Goal: Information Seeking & Learning: Learn about a topic

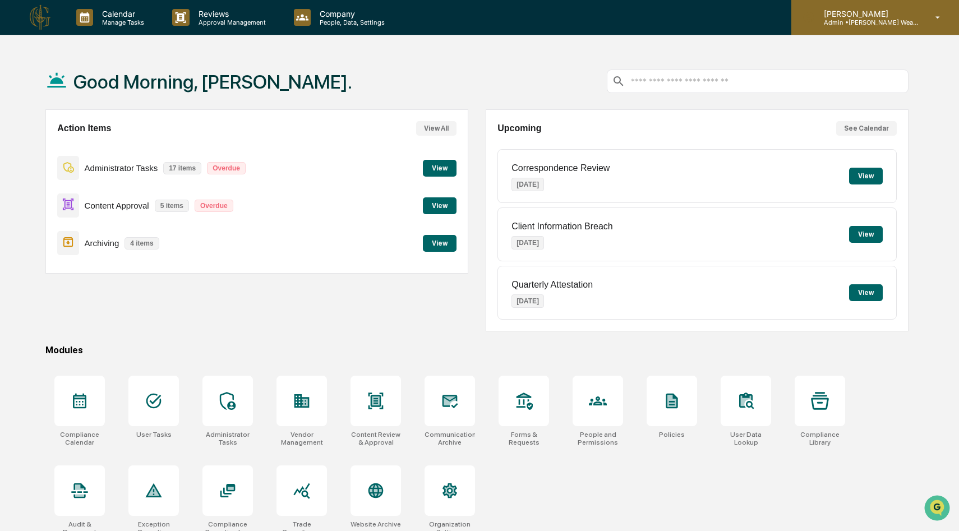
click at [901, 14] on p "[PERSON_NAME]" at bounding box center [867, 14] width 104 height 10
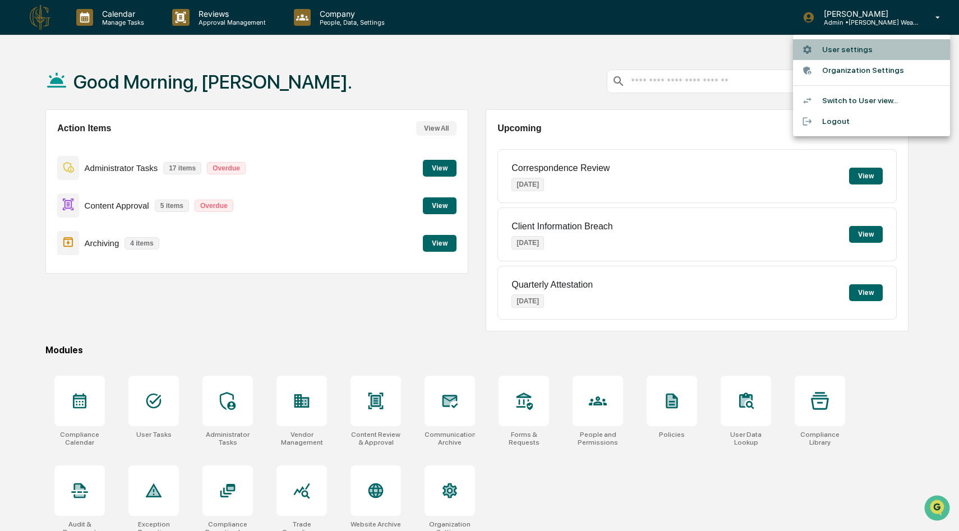
click at [859, 52] on li "User settings" at bounding box center [871, 49] width 157 height 21
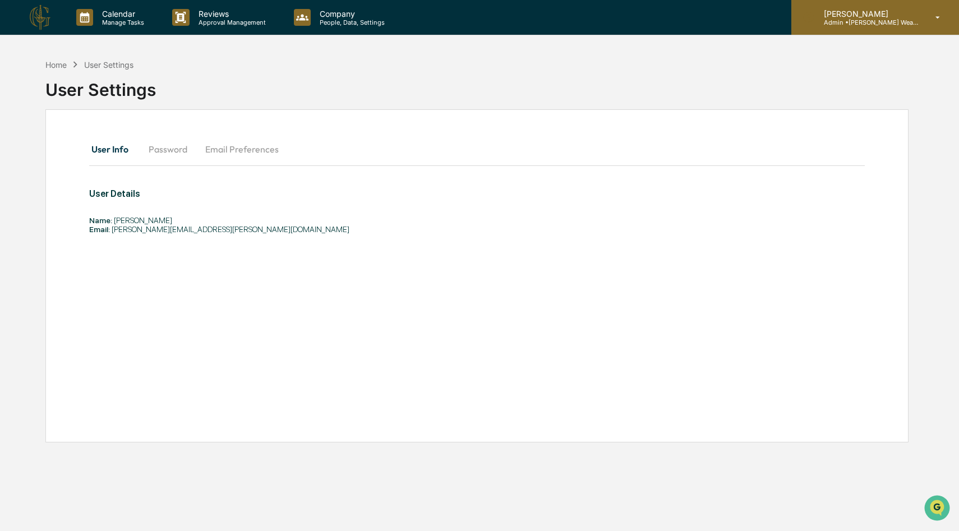
click at [857, 19] on p "Admin • [PERSON_NAME] Wealth Advisors" at bounding box center [867, 23] width 104 height 8
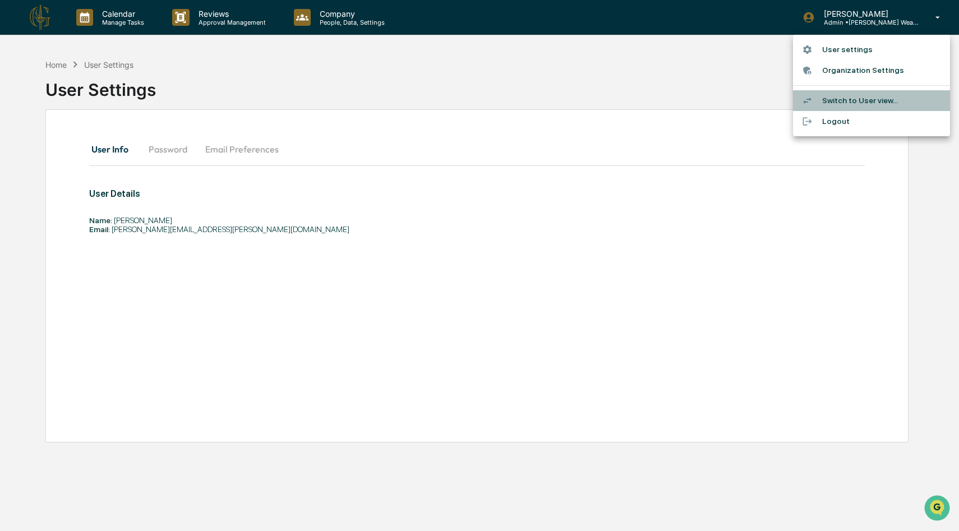
click at [840, 92] on li "Switch to User view..." at bounding box center [871, 100] width 157 height 21
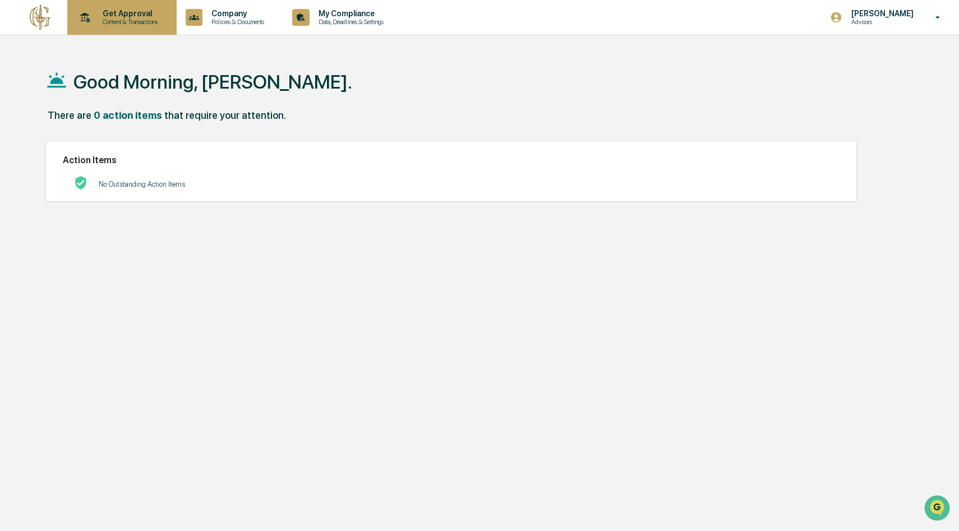
click at [145, 20] on p "Content & Transactions" at bounding box center [129, 22] width 70 height 8
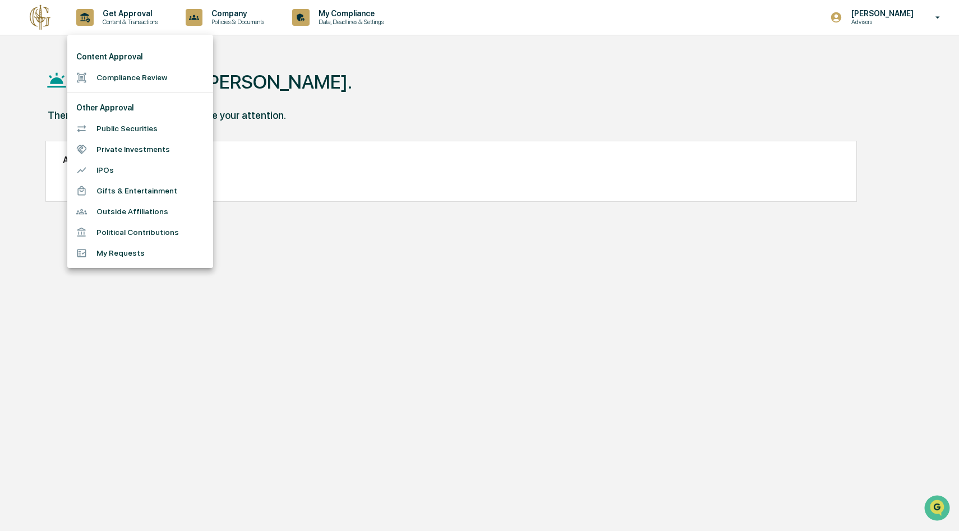
click at [217, 19] on div at bounding box center [479, 265] width 959 height 531
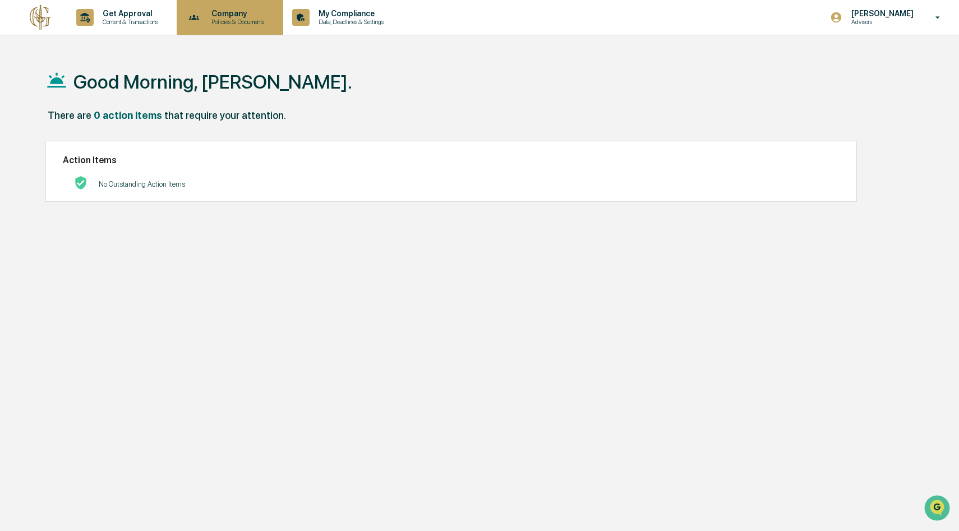
click at [203, 21] on icon at bounding box center [194, 17] width 17 height 17
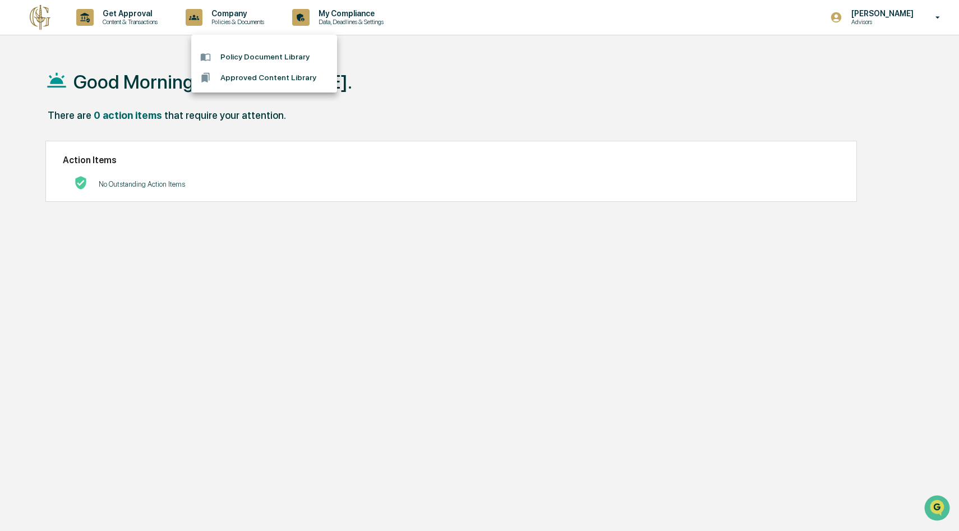
click at [349, 6] on div at bounding box center [479, 265] width 959 height 531
click at [336, 8] on div "My Compliance Data, Deadlines & Settings" at bounding box center [342, 17] width 108 height 35
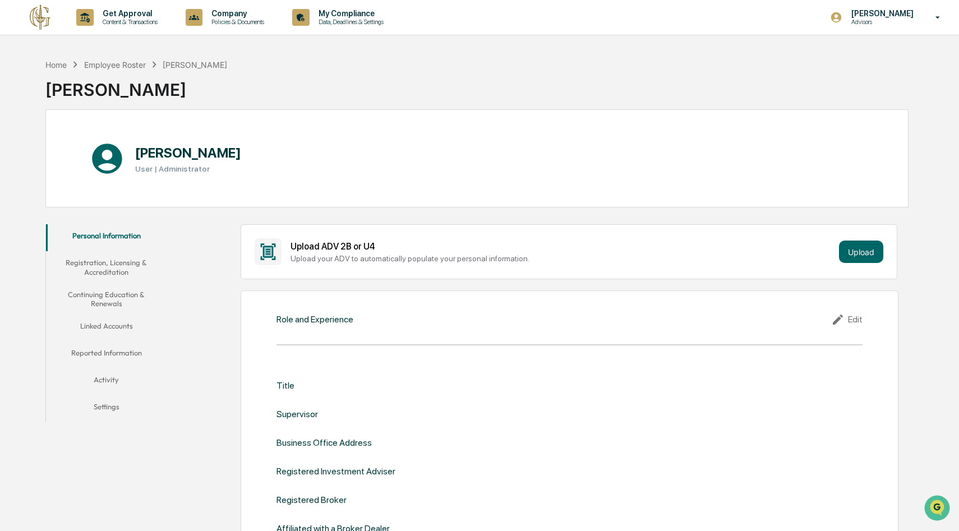
click at [132, 300] on button "Continuing Education & Renewals" at bounding box center [106, 299] width 120 height 32
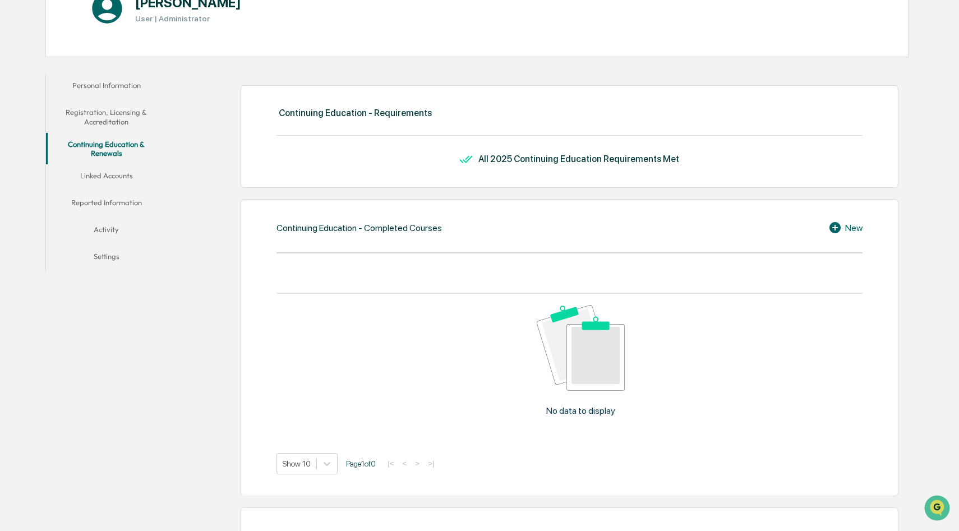
scroll to position [132, 0]
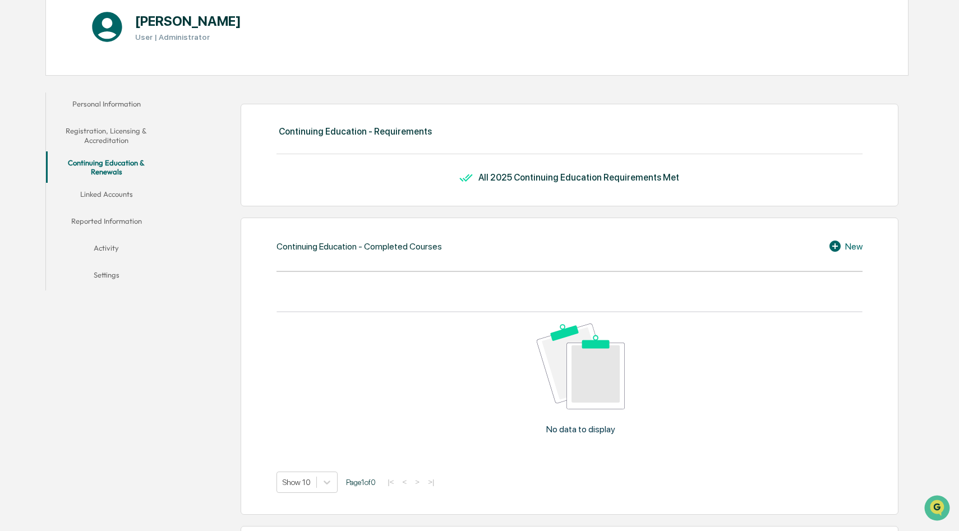
click at [386, 132] on div "Continuing Education - Requirements" at bounding box center [355, 131] width 153 height 11
click at [836, 239] on icon at bounding box center [836, 245] width 17 height 13
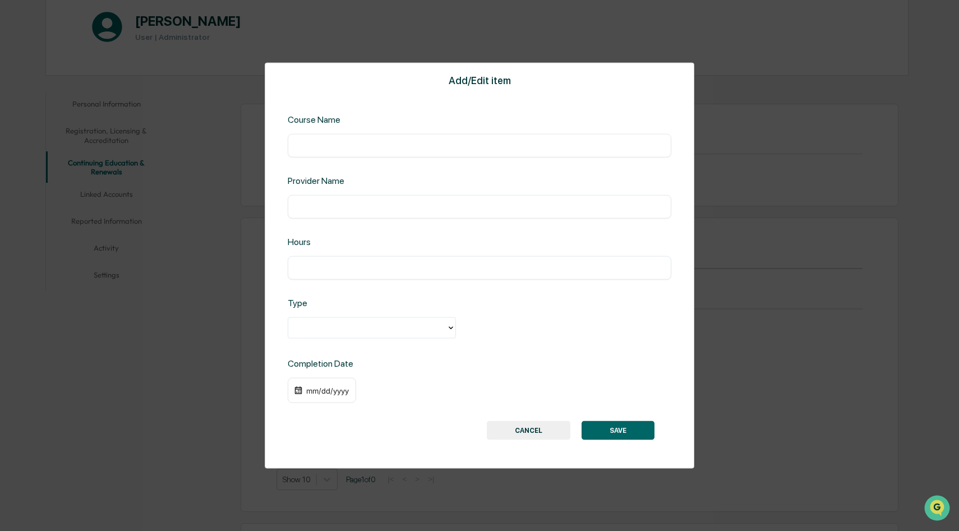
click at [541, 431] on button "CANCEL" at bounding box center [529, 430] width 84 height 19
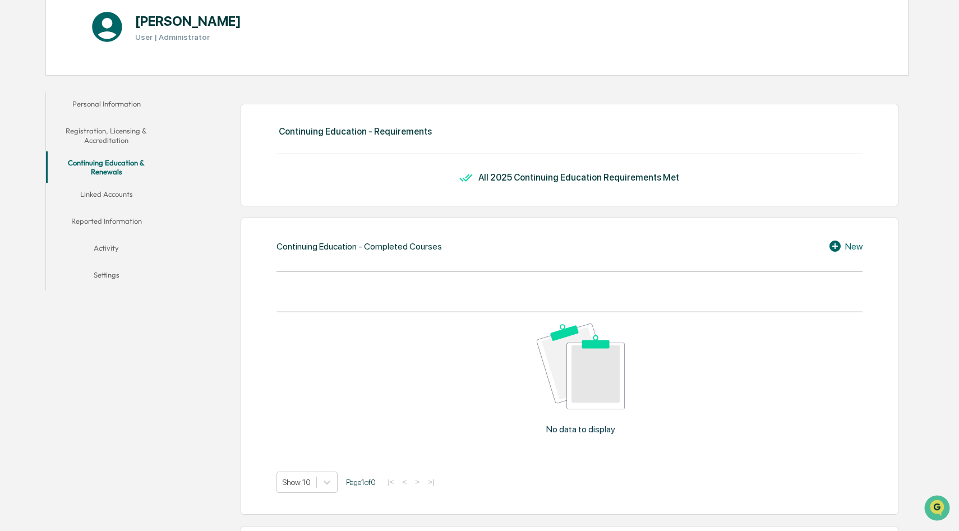
click at [829, 245] on icon at bounding box center [834, 246] width 11 height 11
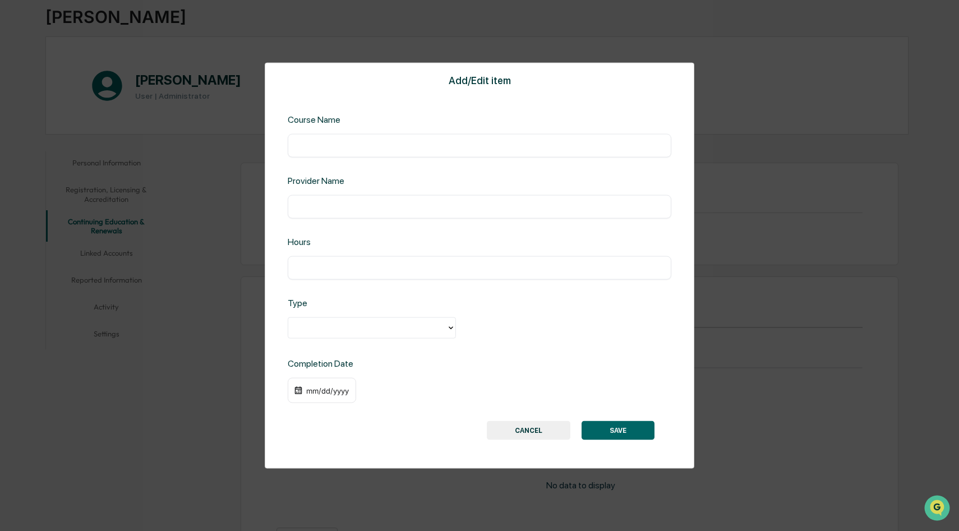
scroll to position [61, 0]
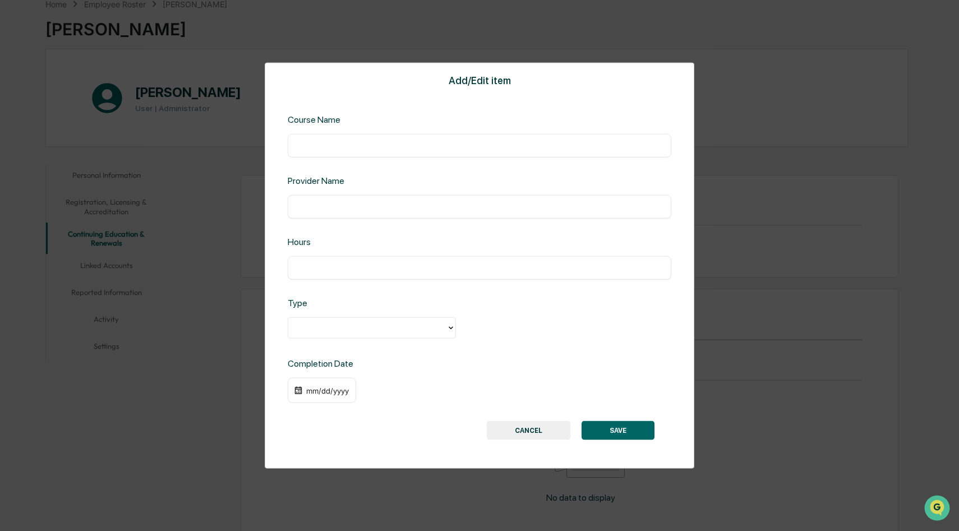
click at [524, 432] on button "CANCEL" at bounding box center [529, 430] width 84 height 19
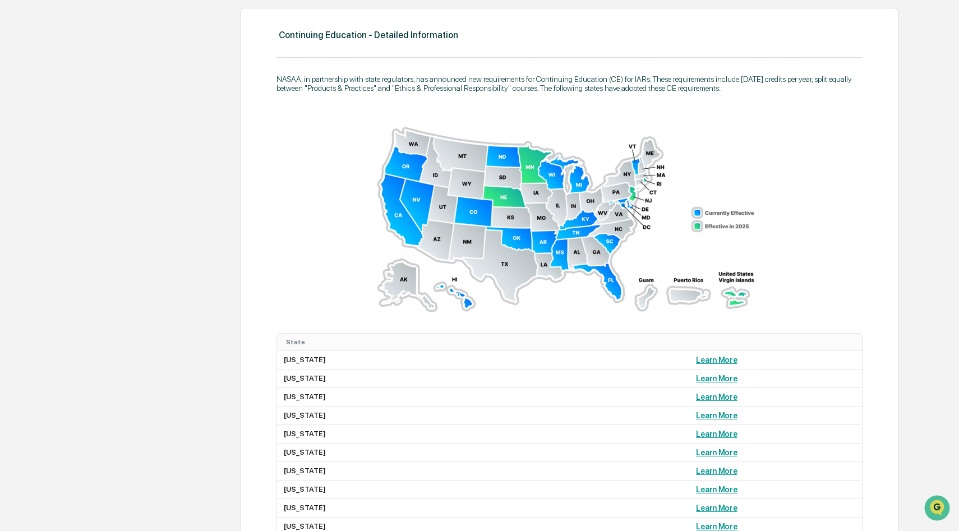
scroll to position [660, 0]
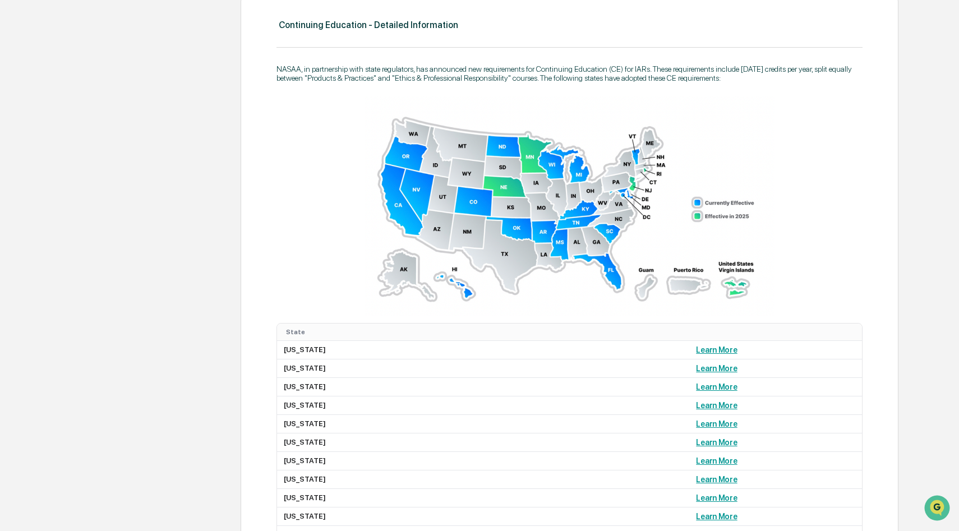
click at [611, 279] on img at bounding box center [569, 206] width 410 height 220
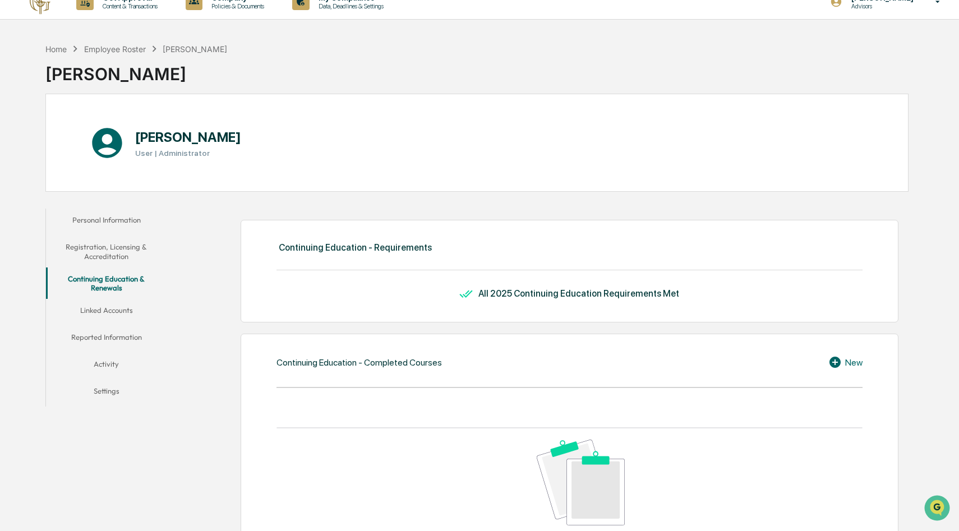
scroll to position [0, 0]
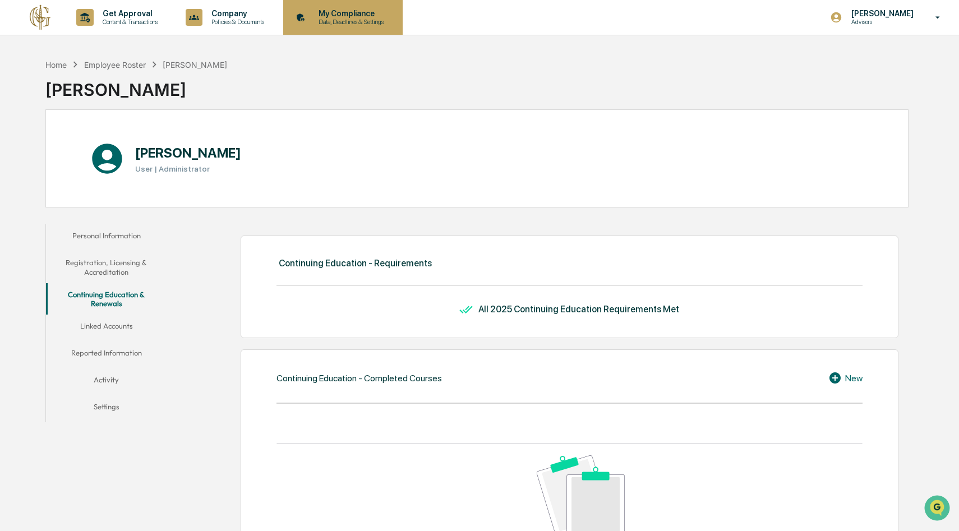
click at [372, 16] on p "My Compliance" at bounding box center [349, 13] width 80 height 9
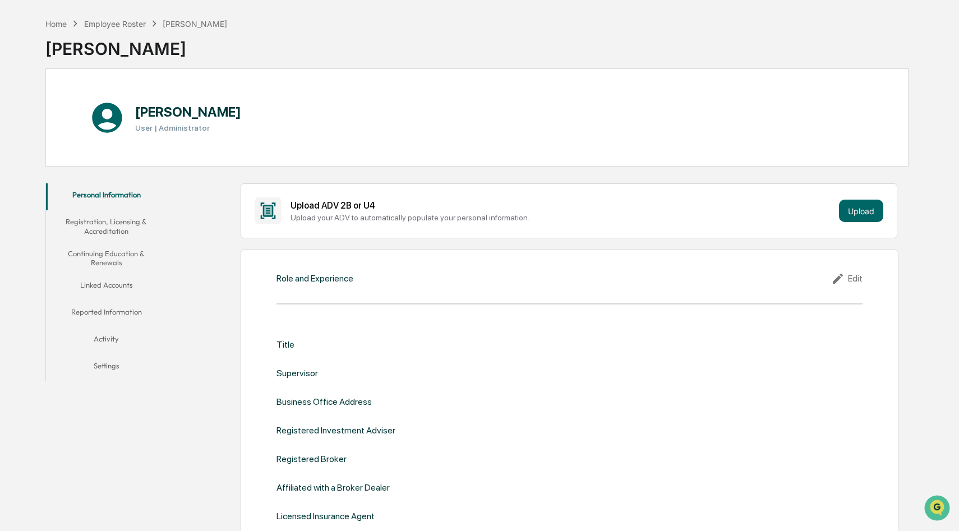
scroll to position [51, 0]
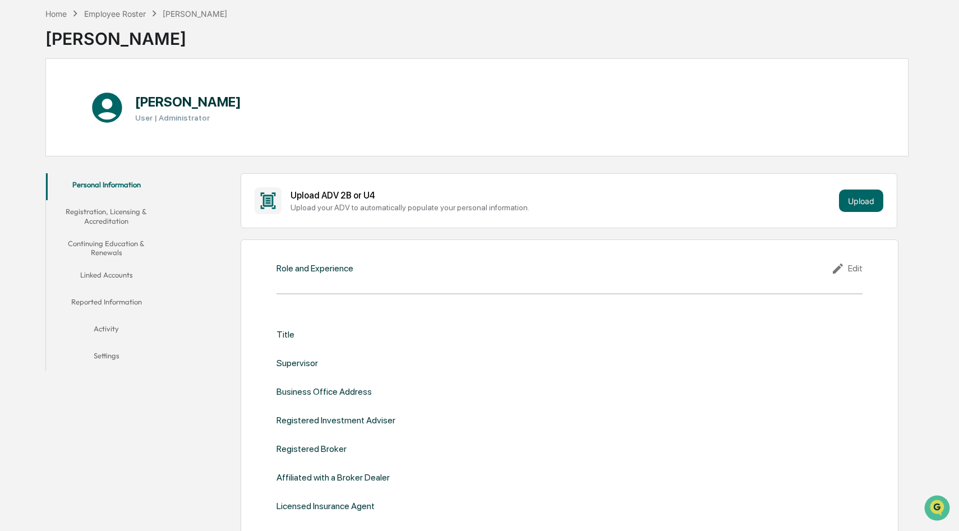
click at [126, 239] on button "Continuing Education & Renewals" at bounding box center [106, 248] width 120 height 32
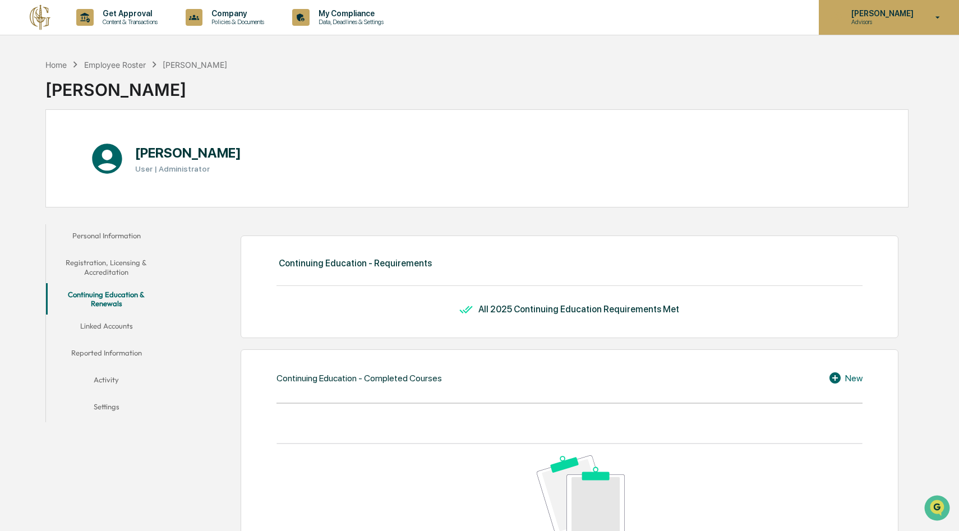
click at [899, 24] on p "Advisors" at bounding box center [880, 22] width 77 height 8
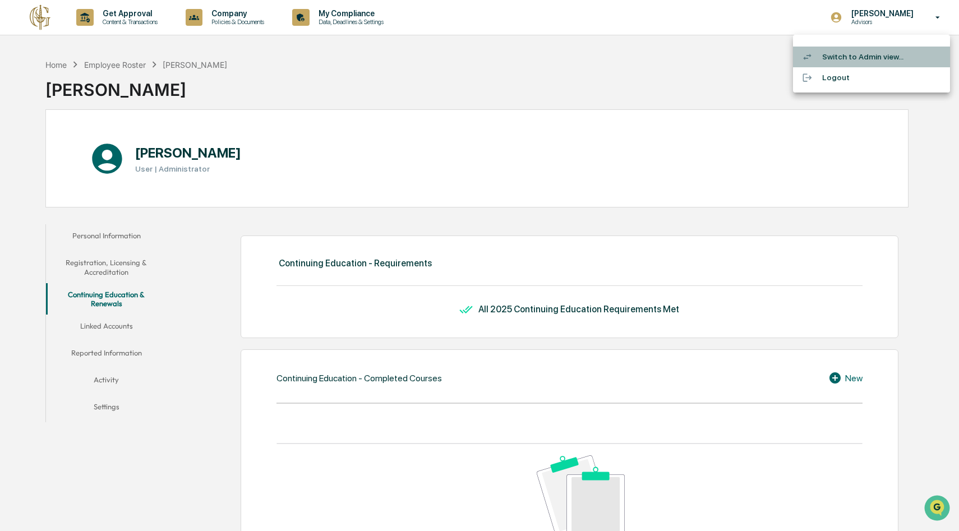
click at [855, 62] on li "Switch to Admin view..." at bounding box center [871, 57] width 157 height 21
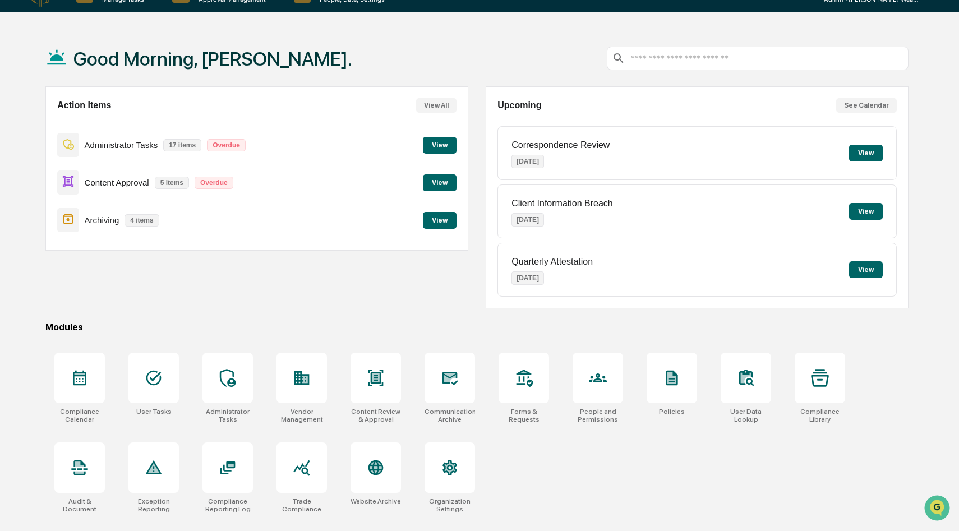
scroll to position [34, 0]
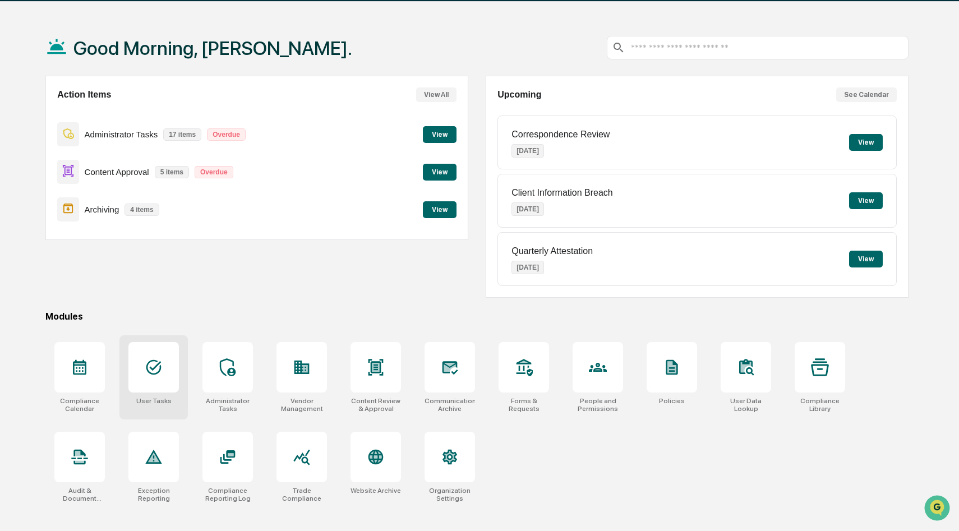
click at [170, 362] on div at bounding box center [153, 367] width 50 height 50
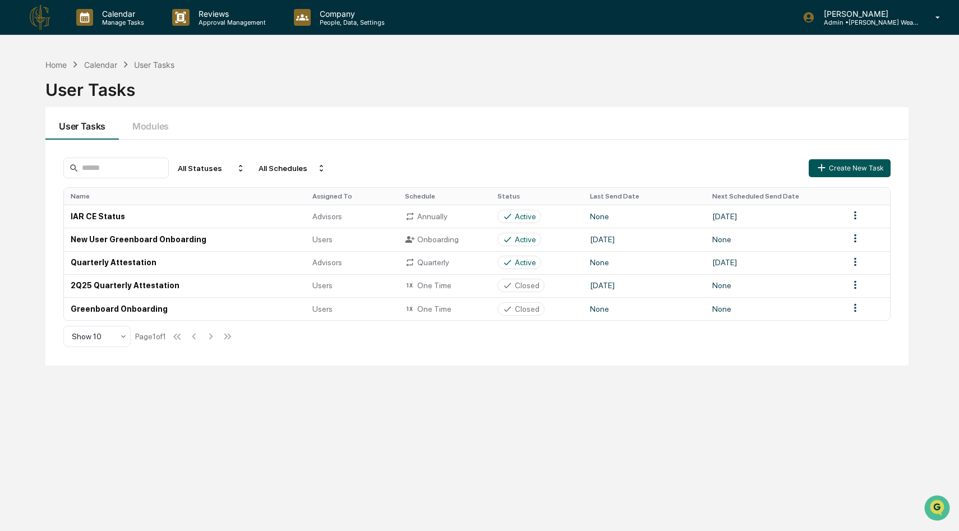
click at [839, 166] on button "Create New Task" at bounding box center [849, 168] width 82 height 18
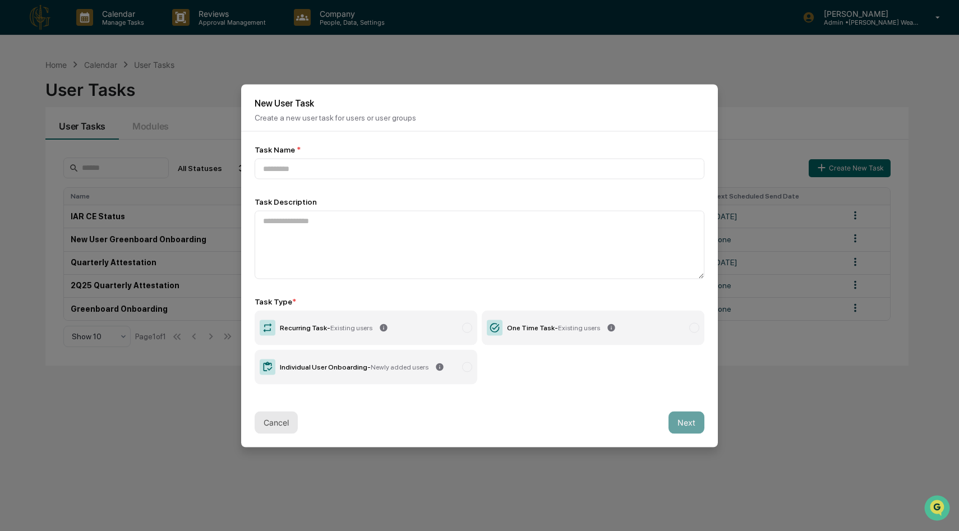
click at [280, 418] on button "Cancel" at bounding box center [276, 422] width 43 height 22
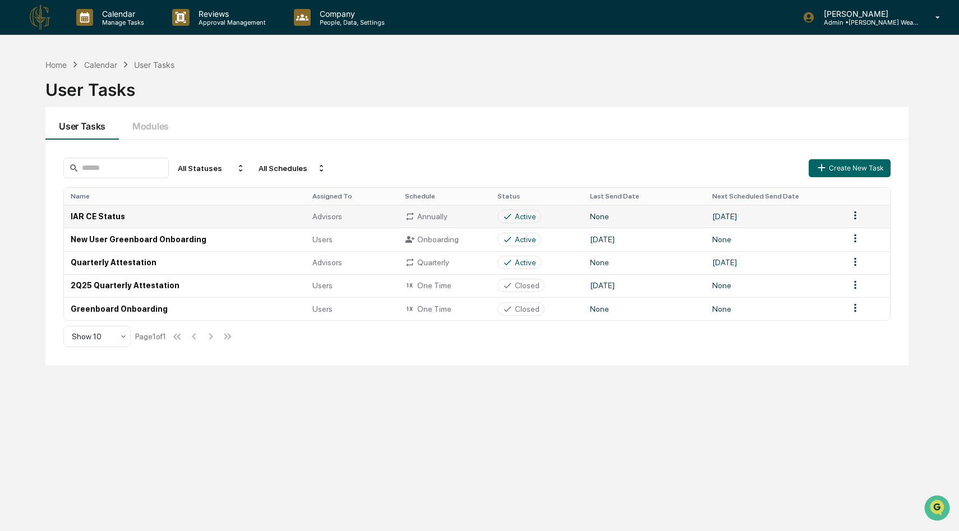
click at [187, 221] on td "IAR CE Status" at bounding box center [185, 216] width 242 height 23
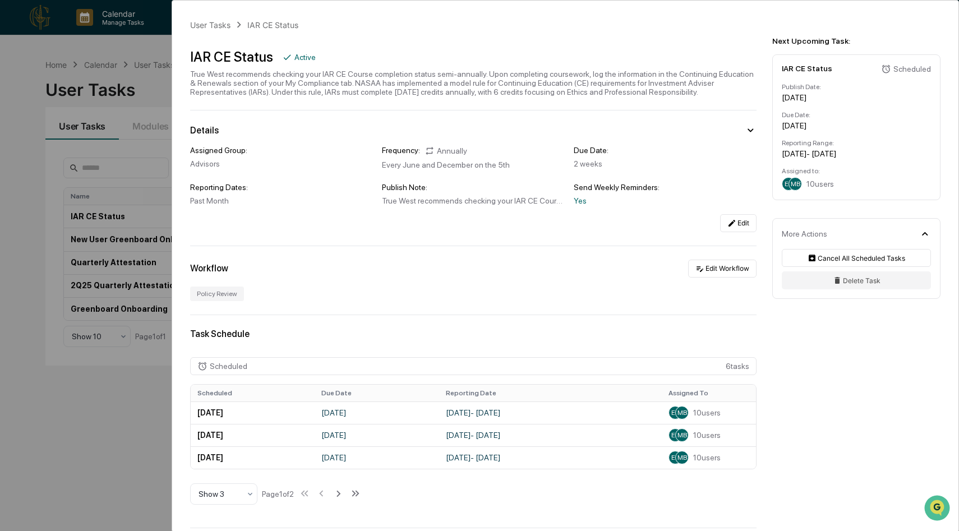
click at [161, 103] on div "User Tasks IAR CE Status IAR CE Status Active True West recommends checking you…" at bounding box center [479, 265] width 959 height 531
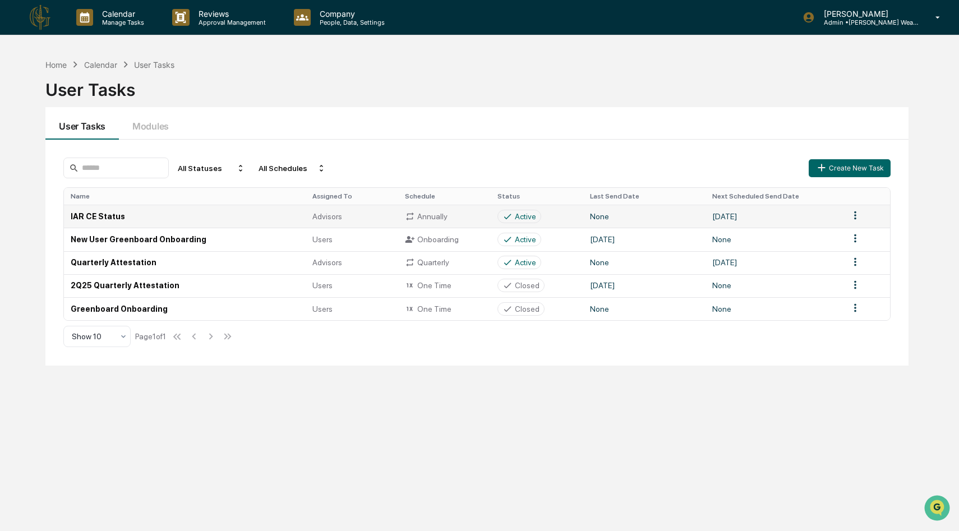
click at [752, 218] on td "[DATE]" at bounding box center [773, 216] width 137 height 23
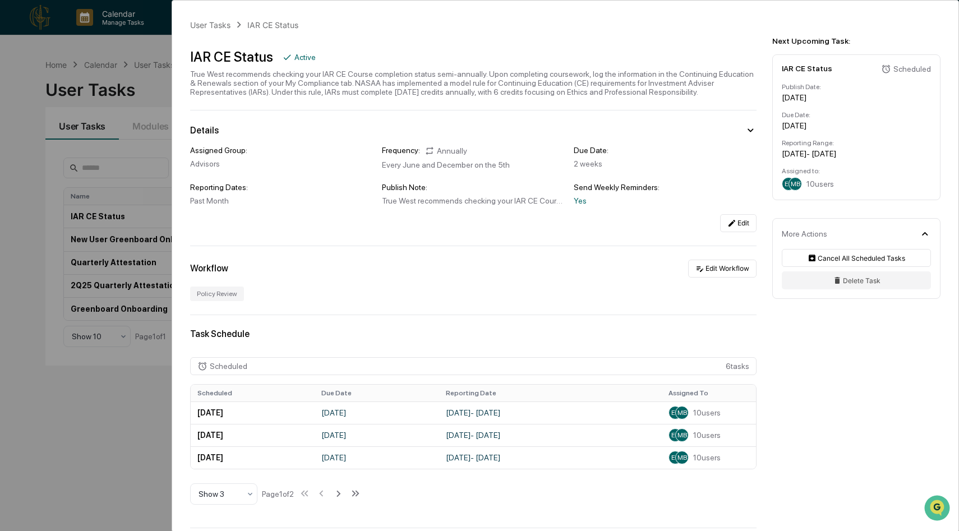
click at [898, 72] on div "Scheduled" at bounding box center [912, 68] width 38 height 9
click at [738, 225] on button "Edit" at bounding box center [738, 223] width 36 height 18
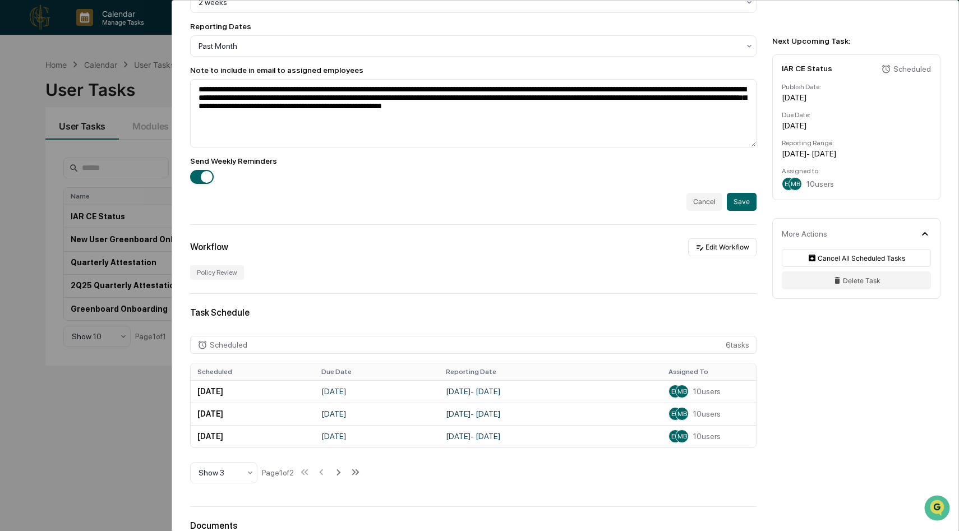
scroll to position [419, 0]
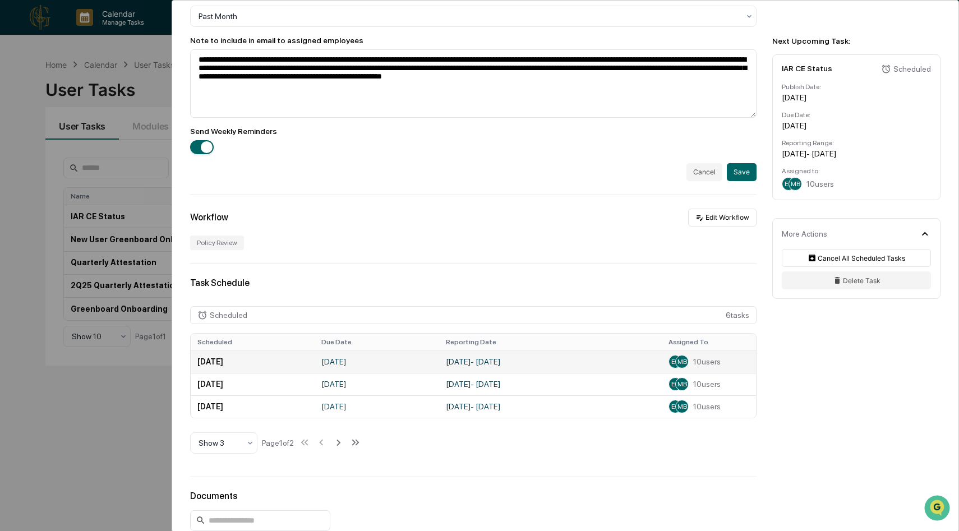
click at [335, 368] on td "[DATE]" at bounding box center [377, 361] width 124 height 22
click at [272, 364] on td "[DATE]" at bounding box center [253, 361] width 124 height 22
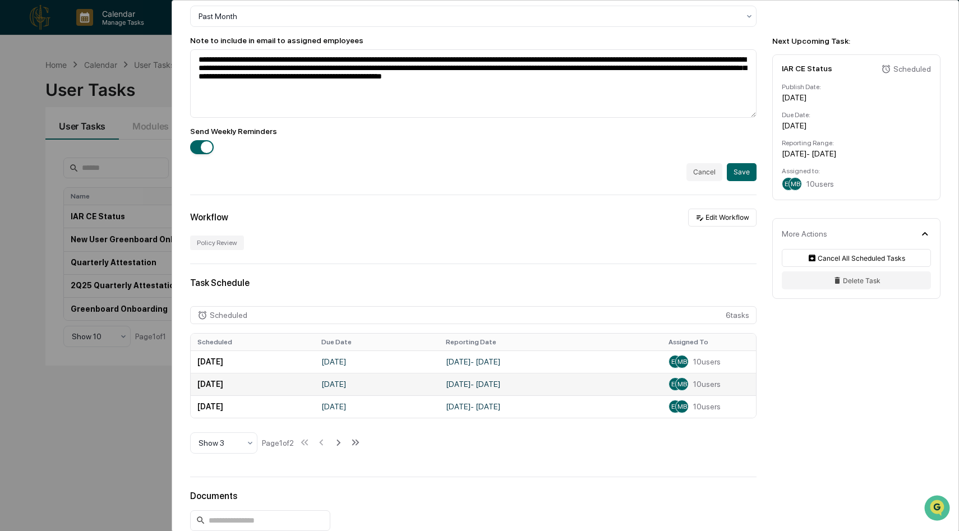
click at [429, 380] on td "[DATE]" at bounding box center [377, 384] width 124 height 22
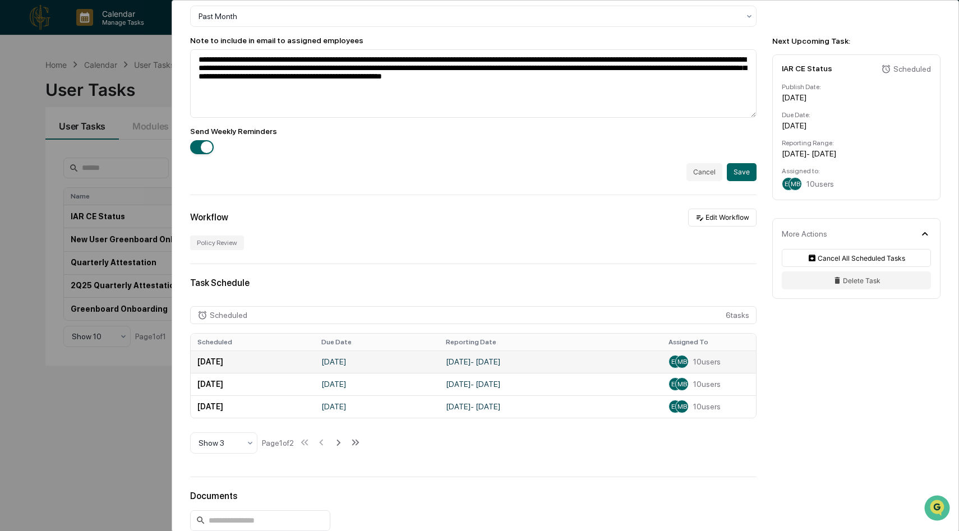
click at [399, 367] on td "[DATE]" at bounding box center [377, 361] width 124 height 22
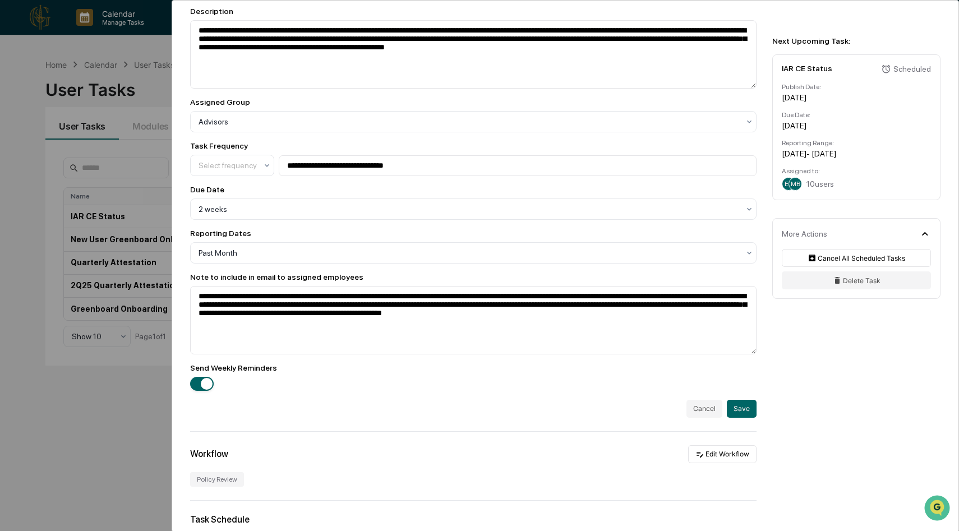
scroll to position [267, 0]
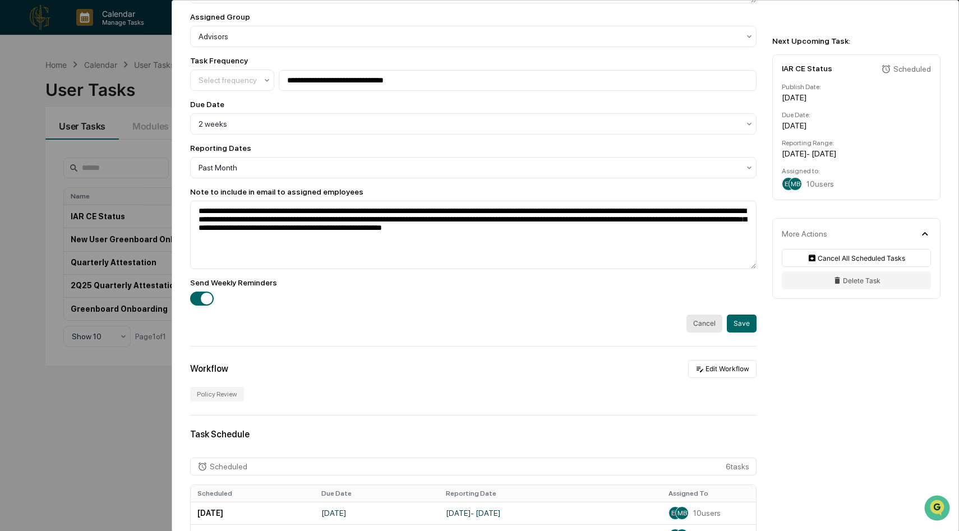
click at [706, 326] on button "Cancel" at bounding box center [704, 324] width 36 height 18
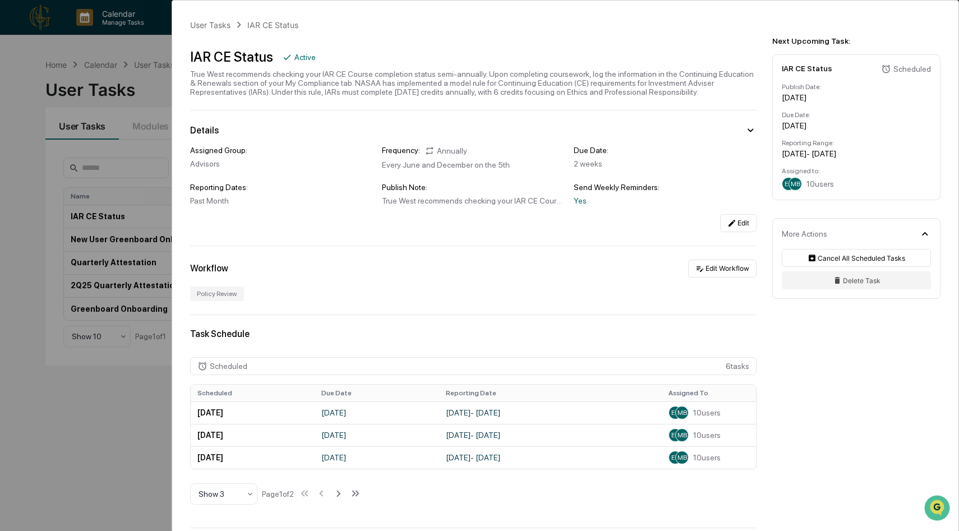
click at [827, 158] on div "[DATE] - [DATE]" at bounding box center [856, 153] width 149 height 9
click at [128, 99] on div "User Tasks IAR CE Status IAR CE Status Active True West recommends checking you…" at bounding box center [479, 265] width 959 height 531
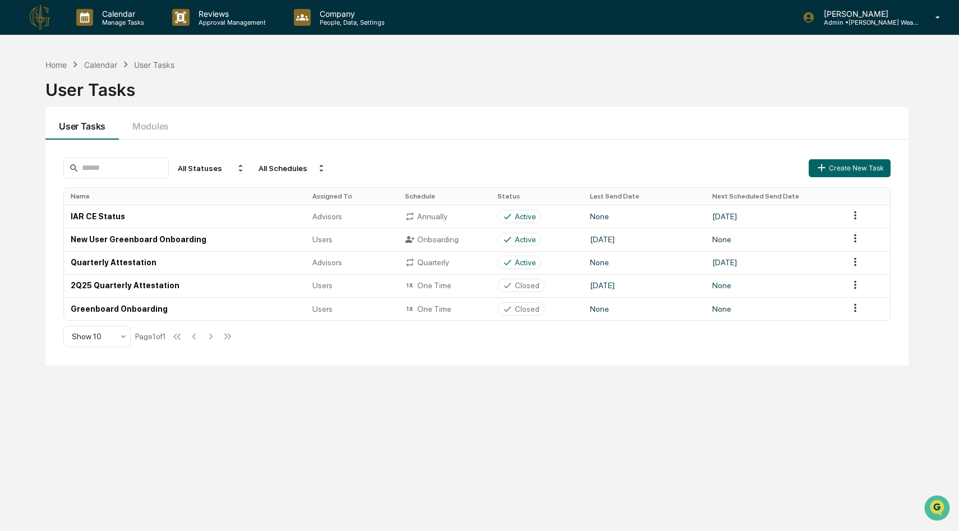
click at [745, 202] on th "Next Scheduled Send Date" at bounding box center [773, 196] width 137 height 17
click at [745, 220] on td "[DATE]" at bounding box center [773, 216] width 137 height 23
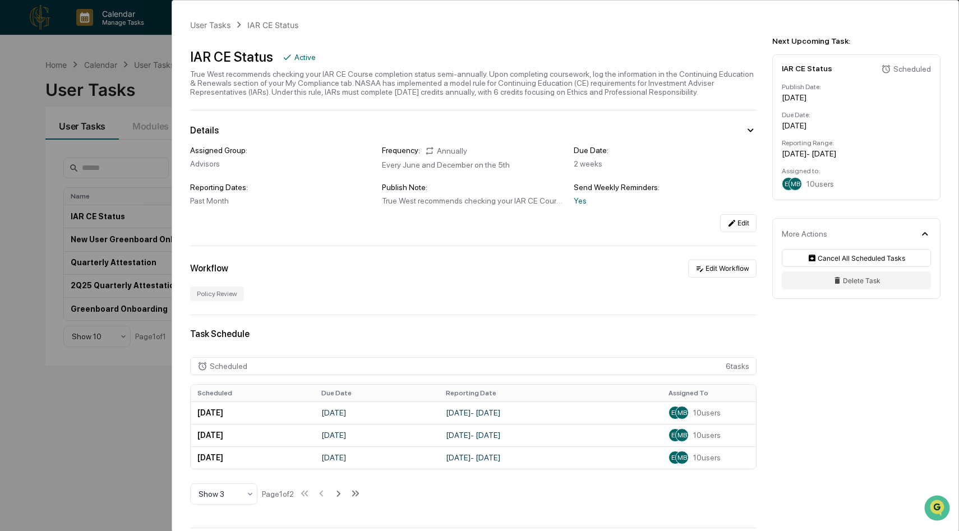
click at [817, 100] on div "[DATE]" at bounding box center [856, 97] width 149 height 9
click at [820, 126] on div "[DATE]" at bounding box center [856, 125] width 149 height 9
click at [817, 156] on div "[DATE] - [DATE]" at bounding box center [856, 153] width 149 height 9
click at [807, 175] on div "Assigned to:" at bounding box center [856, 171] width 149 height 8
click at [442, 415] on td "[DATE] - [DATE]" at bounding box center [550, 412] width 223 height 22
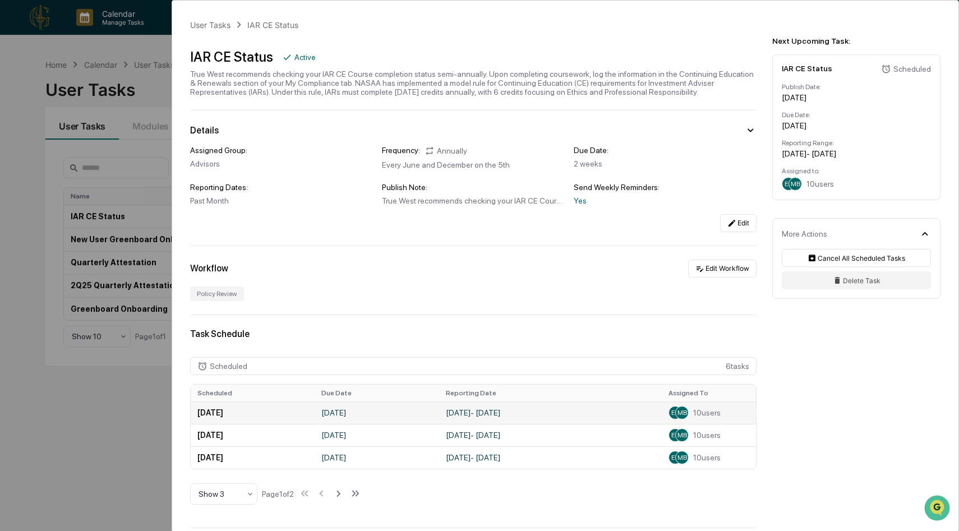
click at [681, 413] on span "MB" at bounding box center [682, 413] width 10 height 8
click at [451, 409] on td "[DATE] - [DATE]" at bounding box center [550, 412] width 223 height 22
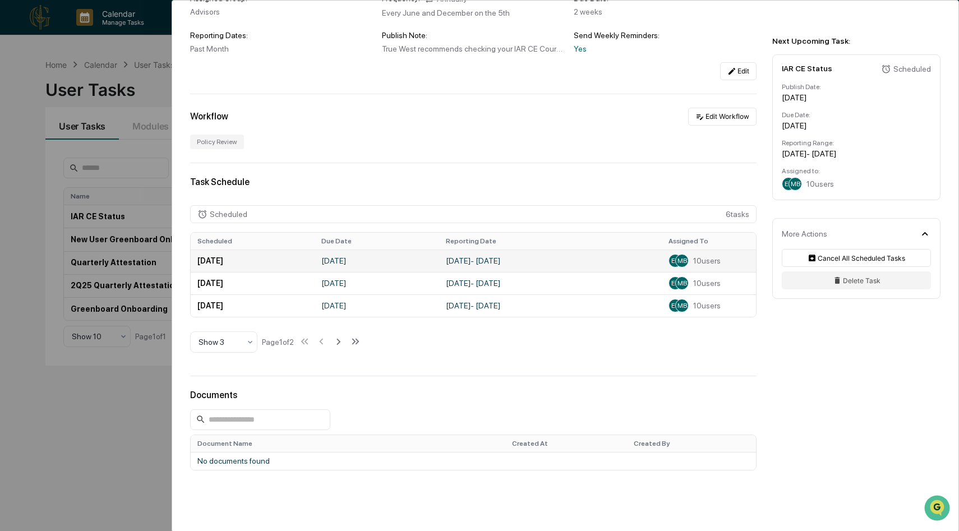
scroll to position [161, 0]
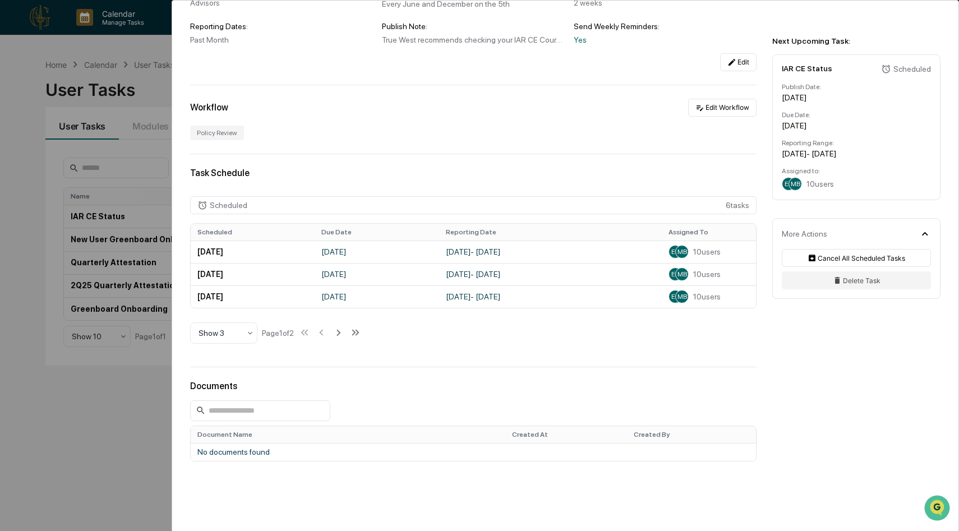
click at [803, 232] on div "More Actions" at bounding box center [804, 233] width 45 height 9
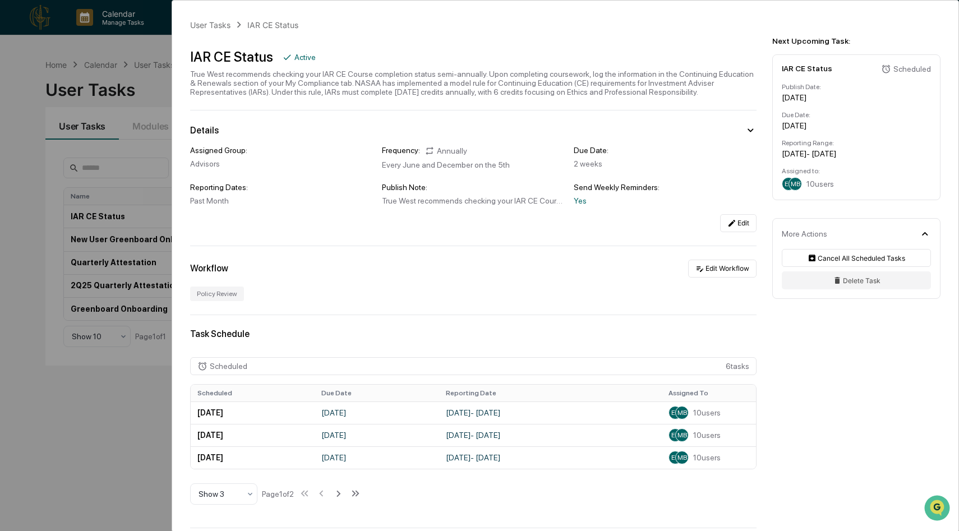
click at [161, 89] on div "User Tasks IAR CE Status IAR CE Status Active True West recommends checking you…" at bounding box center [479, 265] width 959 height 531
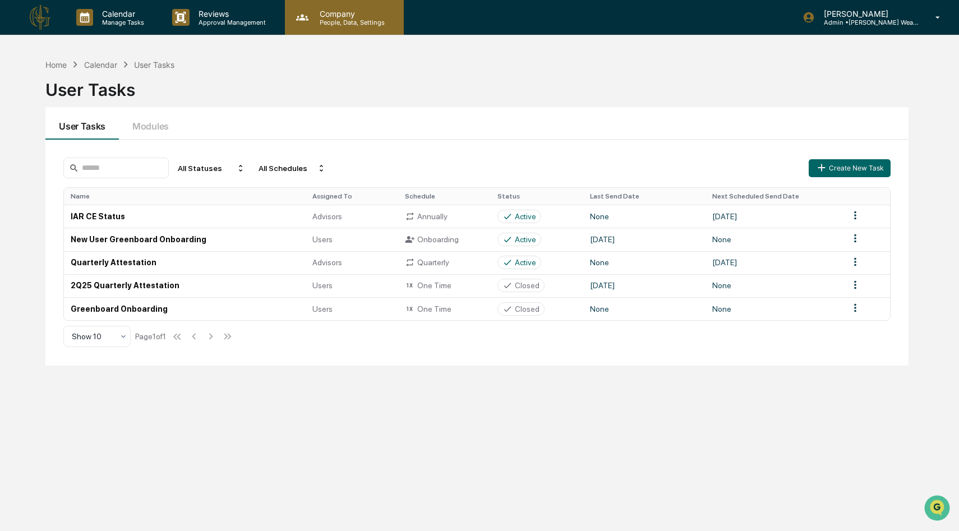
click at [345, 26] on div "Company People, Data, Settings" at bounding box center [344, 17] width 119 height 35
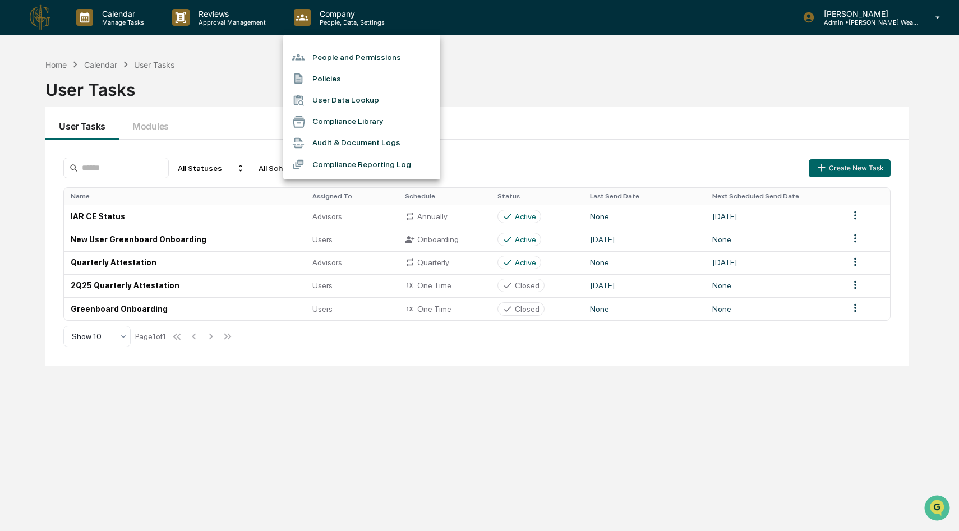
click at [819, 24] on div at bounding box center [479, 265] width 959 height 531
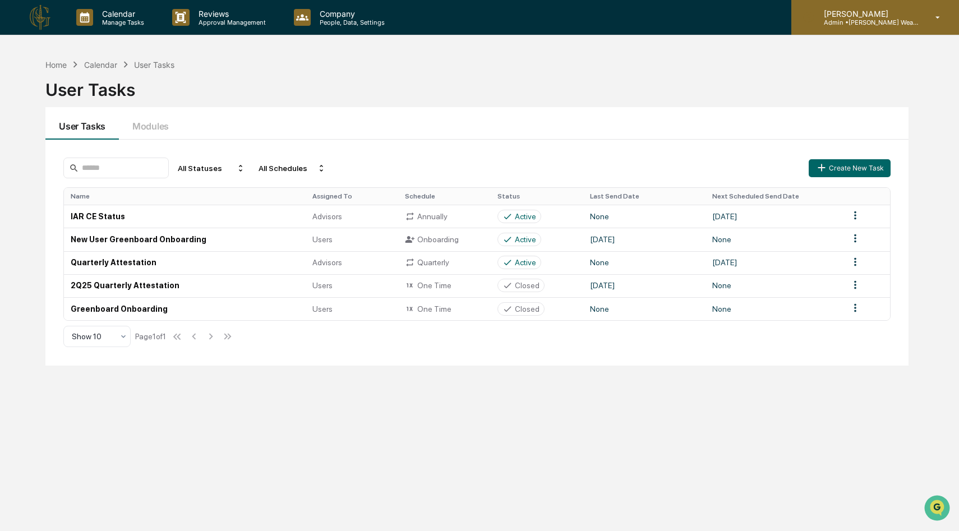
click at [833, 27] on div "[PERSON_NAME] Admin • [PERSON_NAME] Wealth Advisors" at bounding box center [875, 17] width 168 height 35
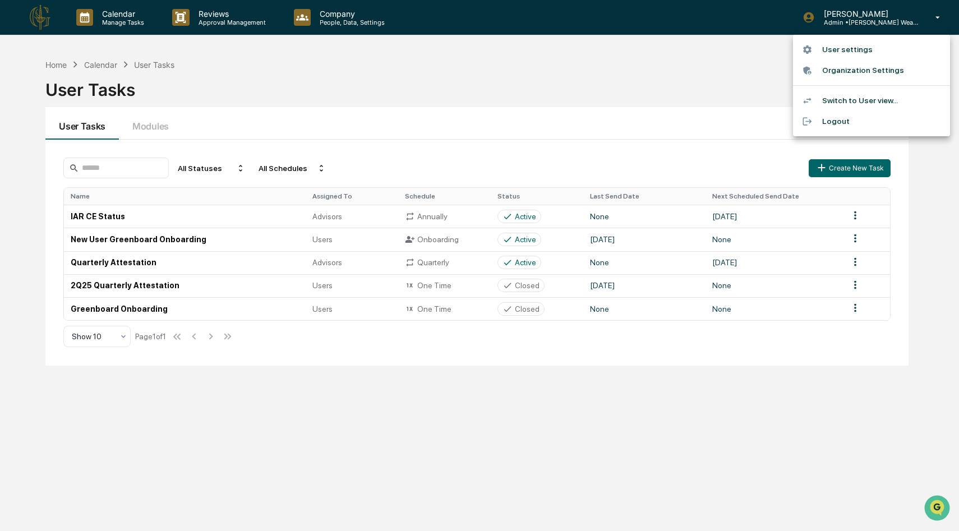
click at [817, 106] on li "Switch to User view..." at bounding box center [871, 100] width 157 height 21
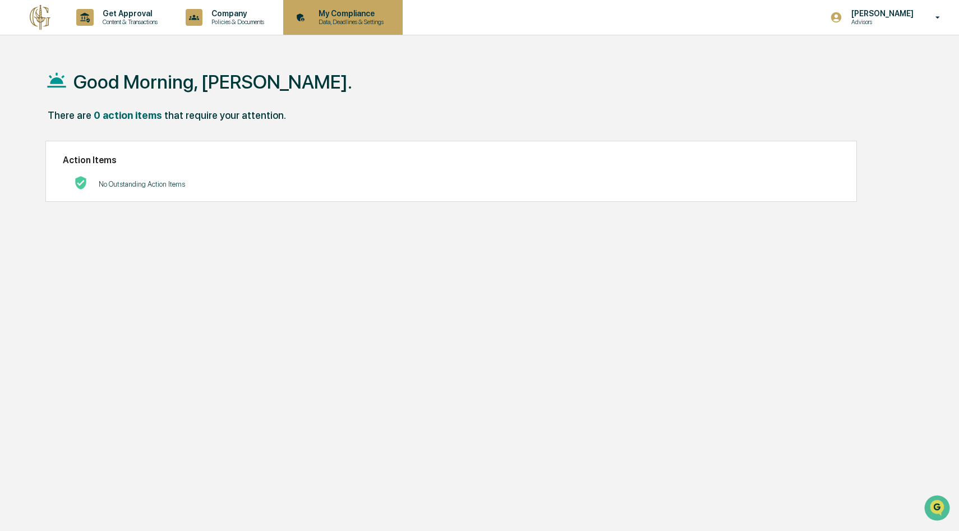
click at [359, 11] on p "My Compliance" at bounding box center [349, 13] width 80 height 9
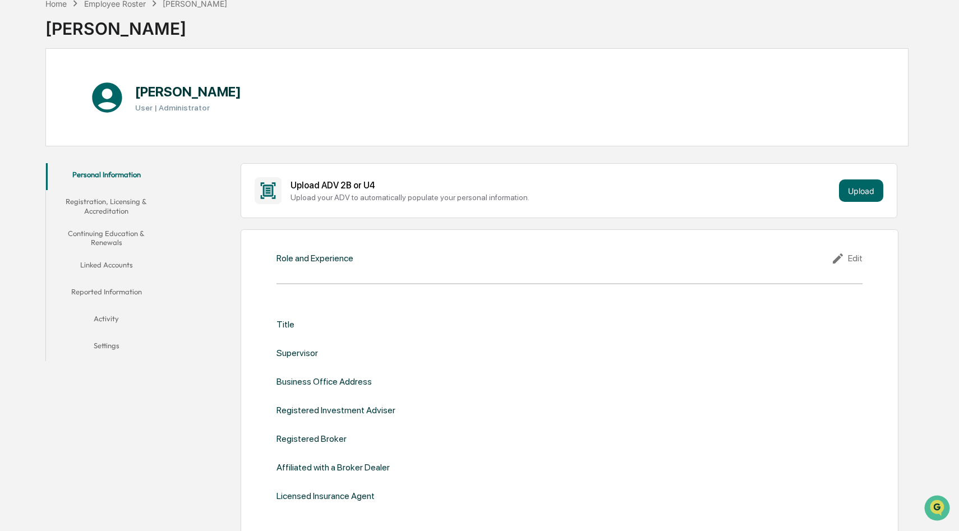
scroll to position [62, 0]
click at [108, 237] on button "Continuing Education & Renewals" at bounding box center [106, 237] width 120 height 32
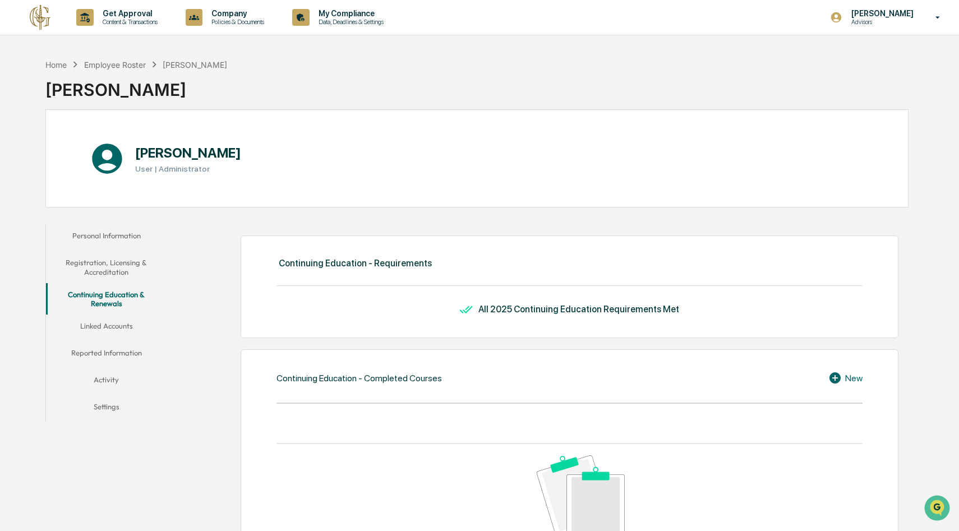
click at [292, 85] on div "Home Employee Roster [PERSON_NAME] [PERSON_NAME]" at bounding box center [476, 81] width 863 height 56
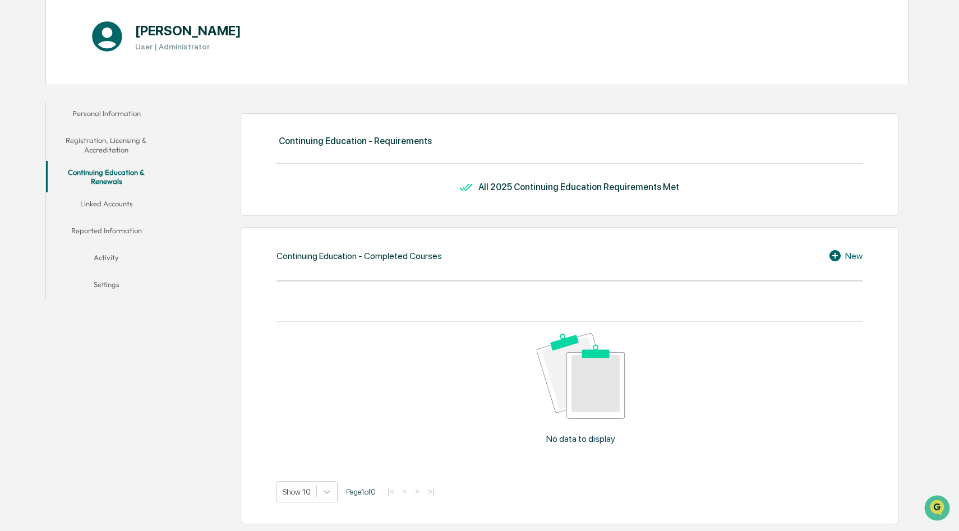
scroll to position [145, 0]
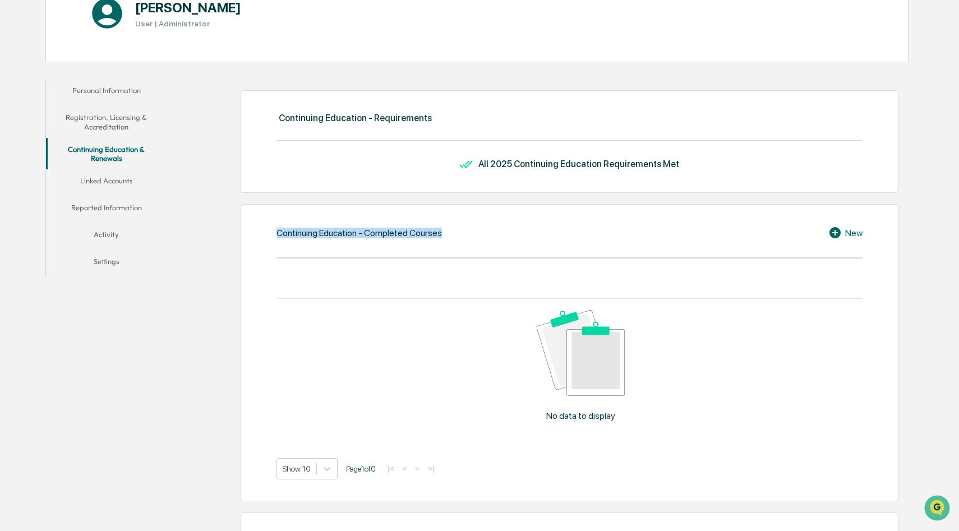
drag, startPoint x: 459, startPoint y: 237, endPoint x: 275, endPoint y: 230, distance: 183.5
click at [275, 230] on div "Continuing Education - Completed Courses New No data to display Show 10 Page 1 …" at bounding box center [570, 352] width 658 height 297
copy div "Continuing Education - Completed Courses"
click at [838, 231] on icon at bounding box center [834, 232] width 11 height 11
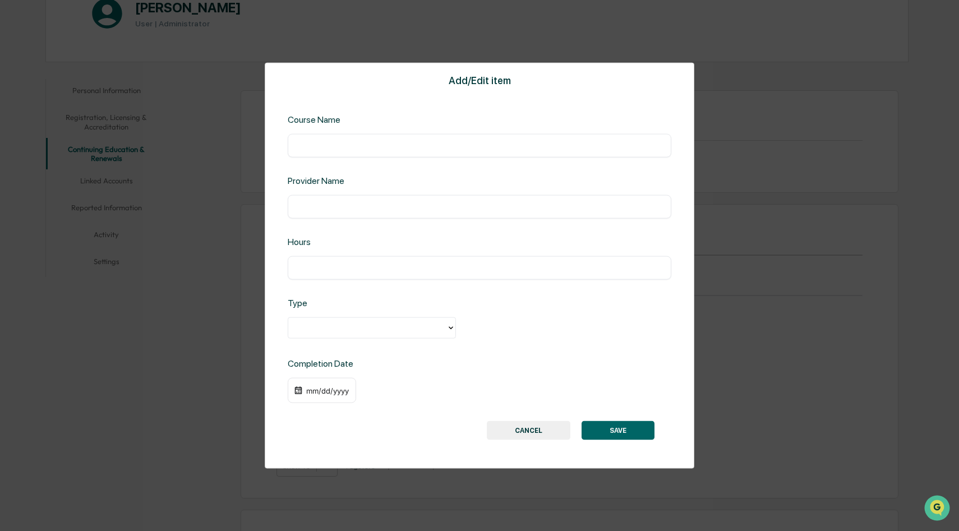
click at [428, 326] on div at bounding box center [367, 327] width 147 height 13
click at [565, 318] on div "Ethics & Professional Responsibility, 1 of 2. 2 results available. Use Up and D…" at bounding box center [479, 328] width 383 height 23
click at [430, 324] on div at bounding box center [367, 327] width 147 height 13
click at [751, 260] on div "Add/Edit item Course Name ​ Provider Name ​ Hours ​ Type Ethics & Professional …" at bounding box center [479, 265] width 959 height 531
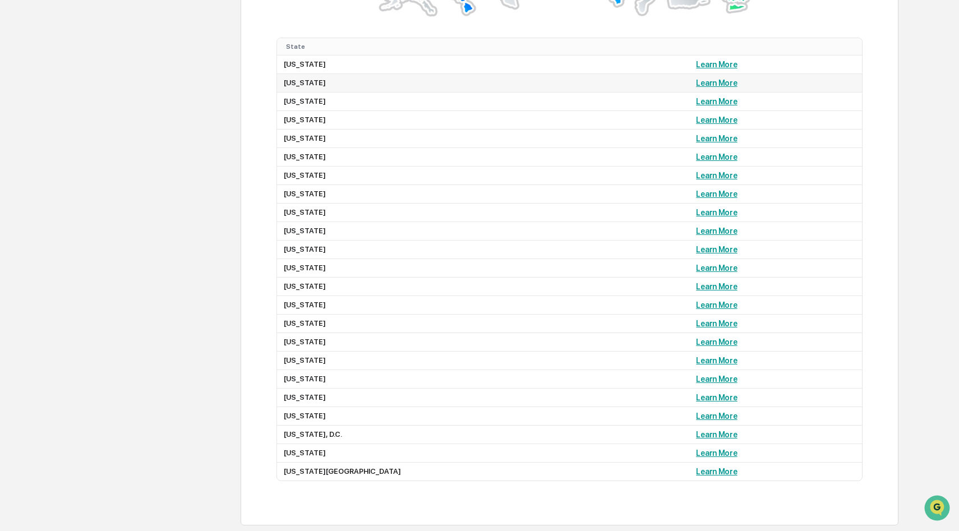
scroll to position [960, 0]
click at [696, 115] on link "Learn More" at bounding box center [716, 119] width 41 height 9
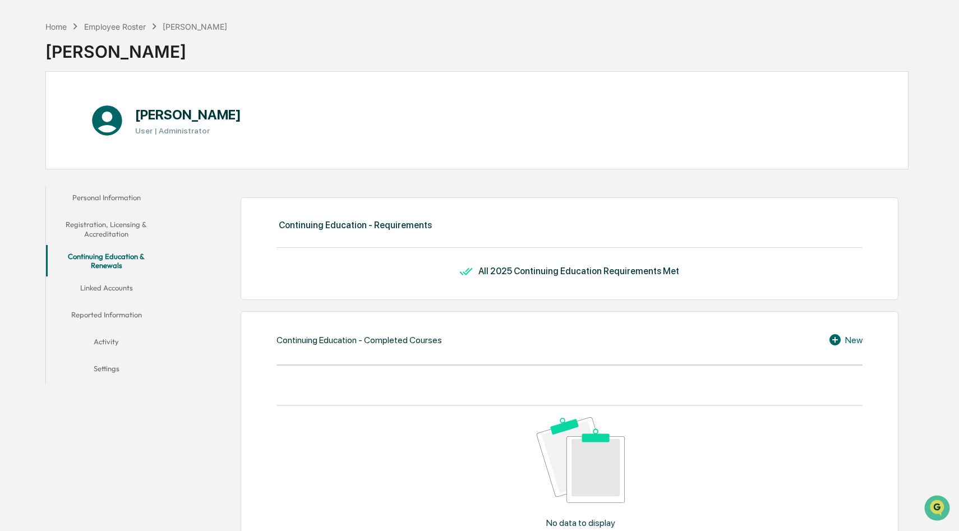
scroll to position [0, 0]
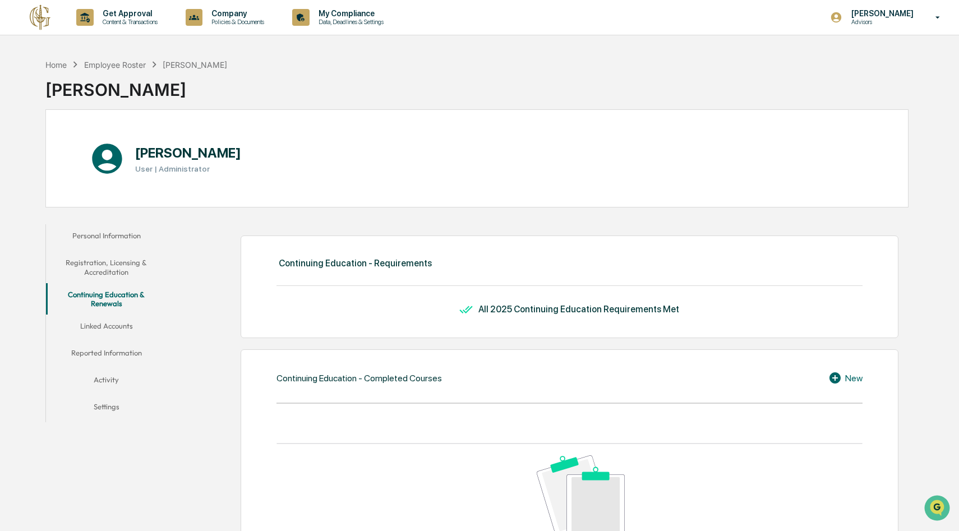
click at [845, 377] on div "New" at bounding box center [845, 377] width 34 height 13
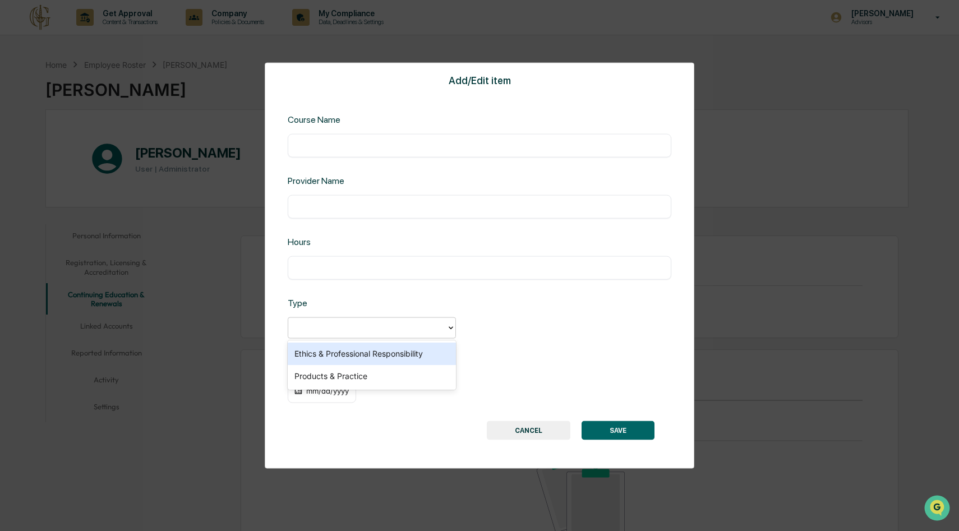
click at [450, 331] on icon at bounding box center [450, 327] width 9 height 9
click at [562, 34] on div "Add/Edit item Course Name ​ Provider Name ​ Hours ​ Type Completion Date mm/dd/…" at bounding box center [479, 265] width 959 height 531
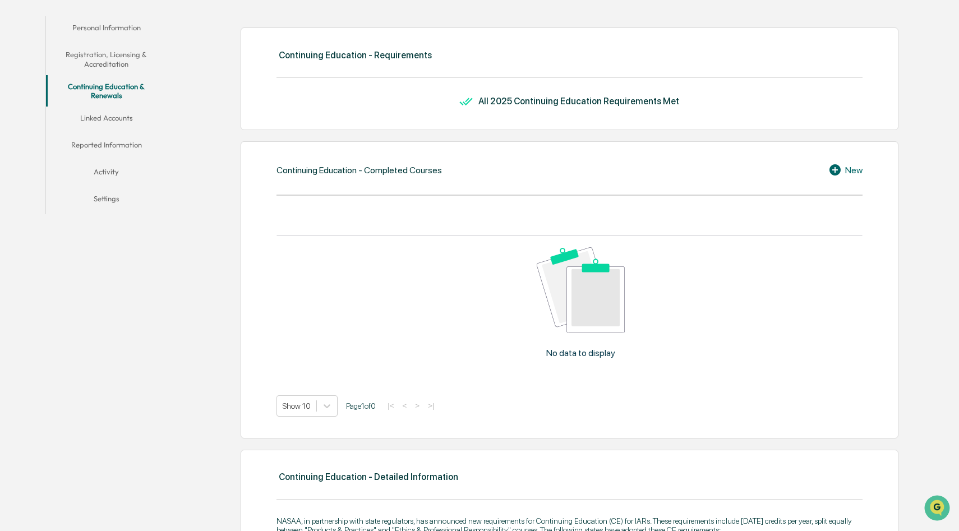
scroll to position [215, 0]
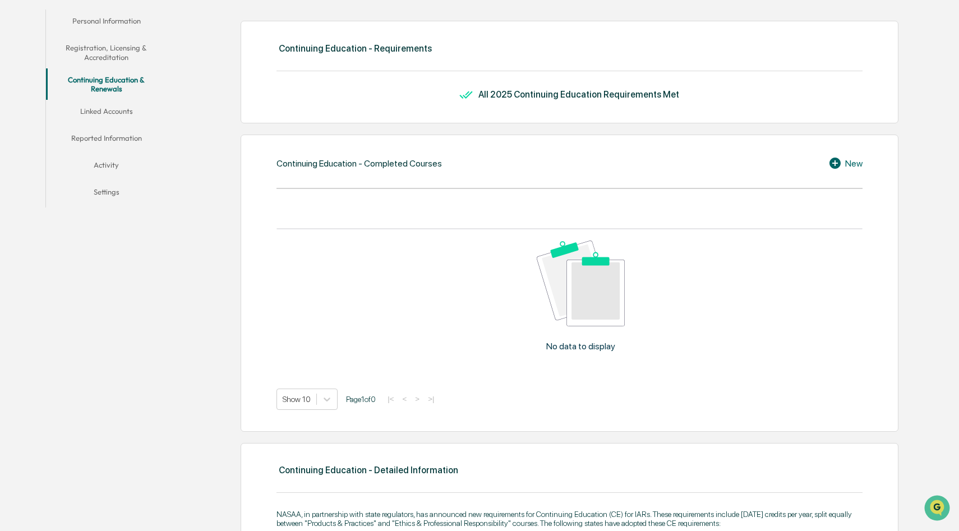
click at [836, 163] on icon at bounding box center [836, 162] width 17 height 13
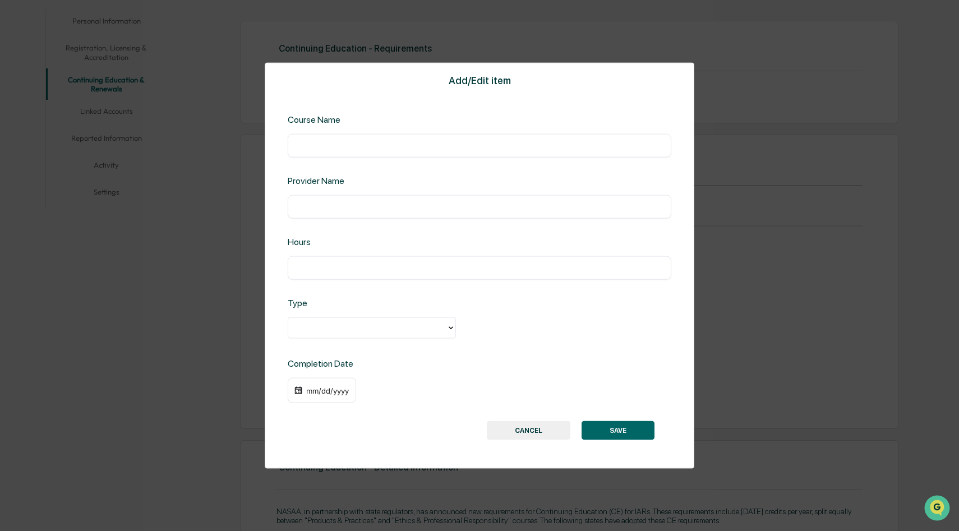
click at [340, 340] on div "Add/Edit item Course Name ​ Provider Name ​ Hours ​ Type Completion Date mm/dd/…" at bounding box center [479, 265] width 429 height 406
click at [344, 330] on div at bounding box center [367, 327] width 147 height 13
click at [747, 281] on div "Add/Edit item Course Name ​ Provider Name ​ Hours ​ Type Ethics & Professional …" at bounding box center [479, 265] width 959 height 531
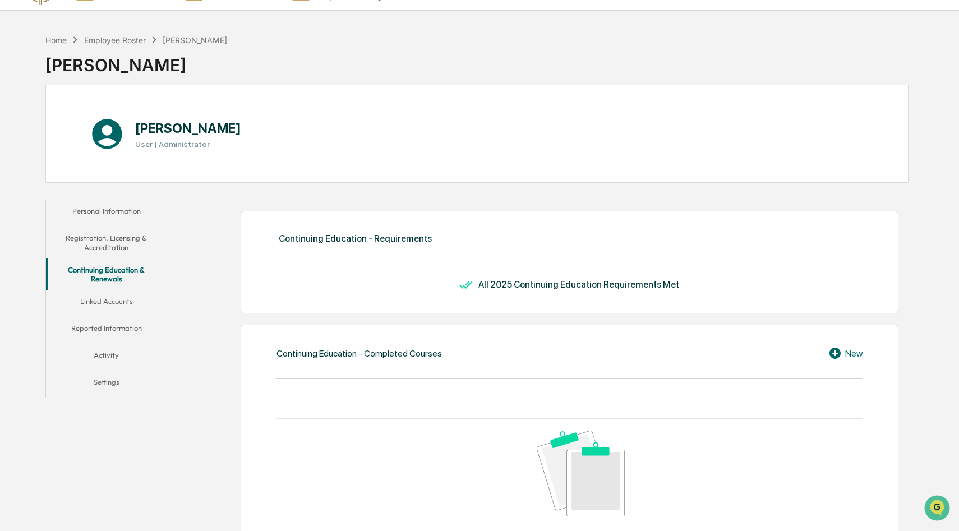
scroll to position [0, 0]
